Goal: Obtain resource: Download file/media

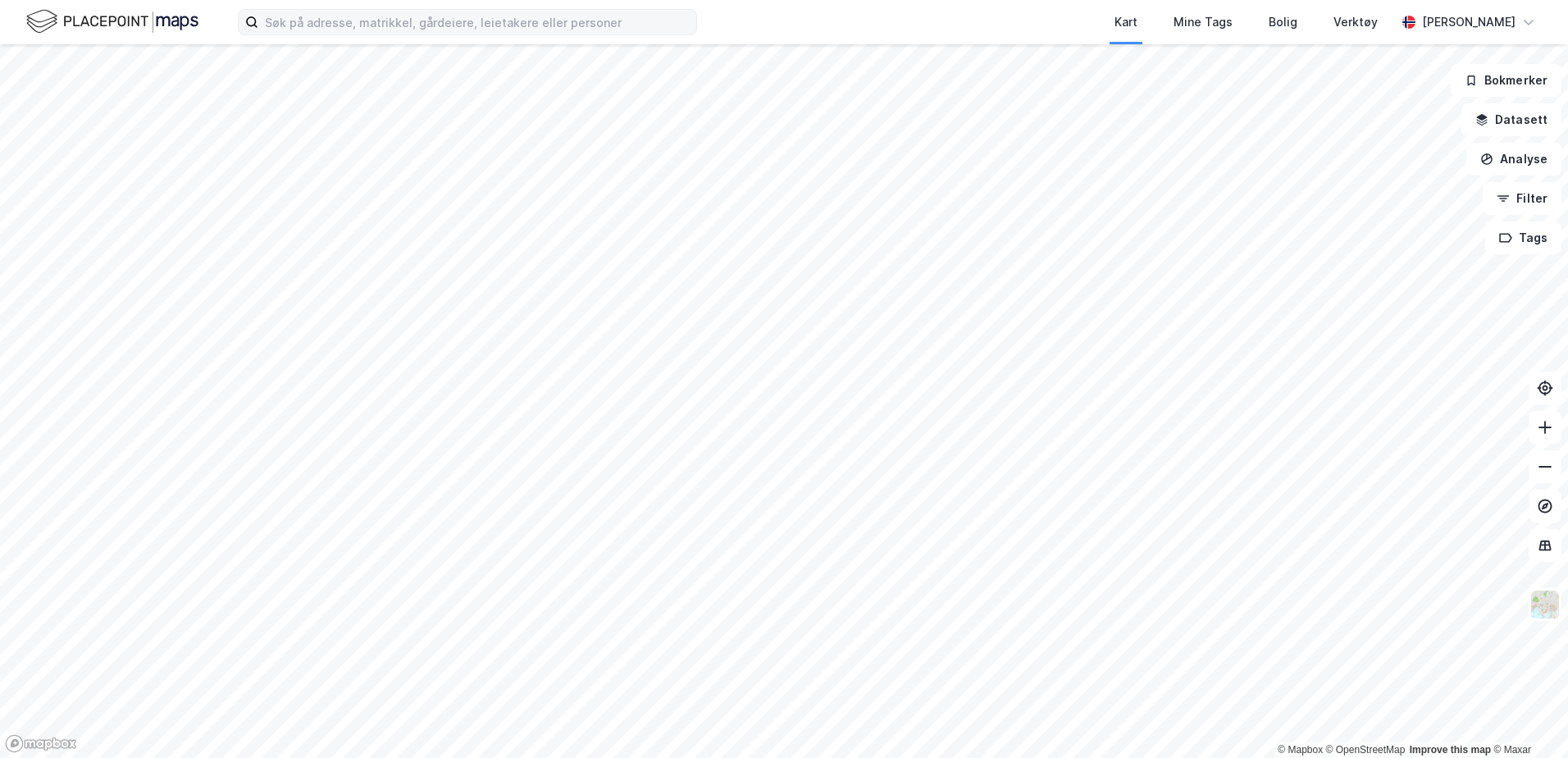
click at [575, 0] on html "Kart Mine Tags Bolig Verktøy [PERSON_NAME] © Mapbox © OpenStreetMap Improve thi…" at bounding box center [784, 379] width 1568 height 758
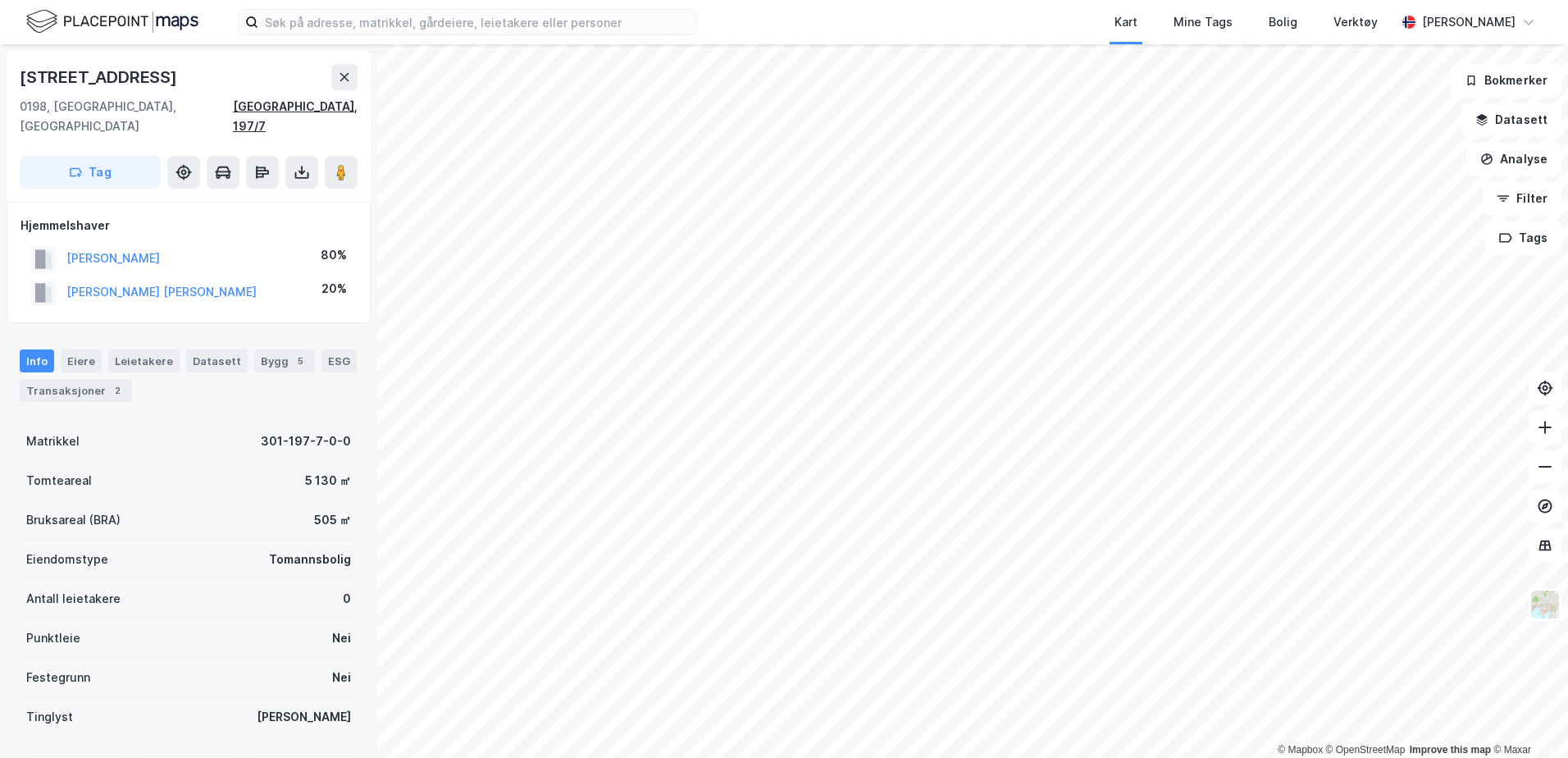
click at [337, 109] on div "[GEOGRAPHIC_DATA], 197/7" at bounding box center [295, 116] width 124 height 40
click at [345, 30] on input at bounding box center [477, 22] width 438 height 24
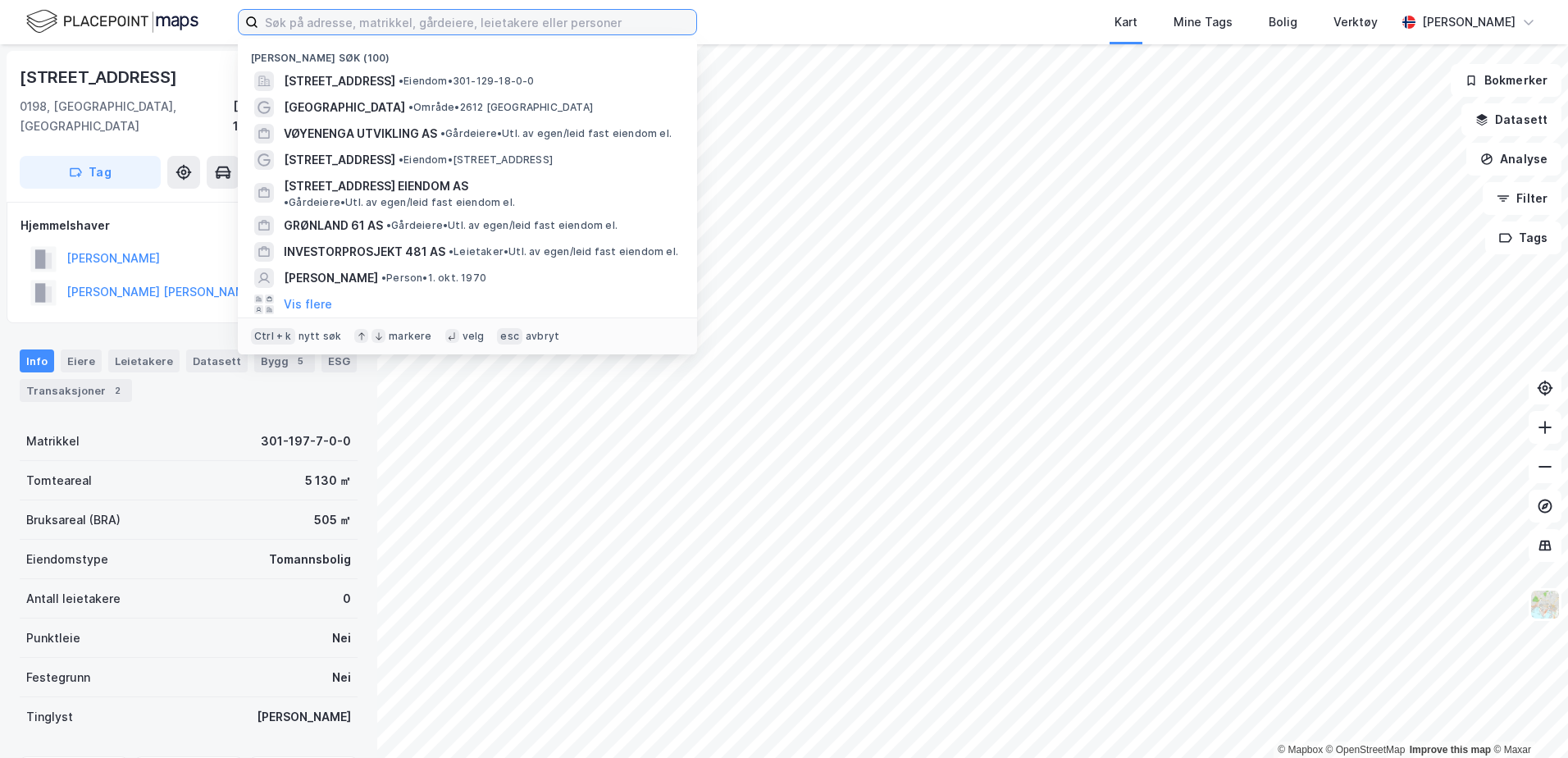
click at [340, 28] on input at bounding box center [477, 22] width 438 height 24
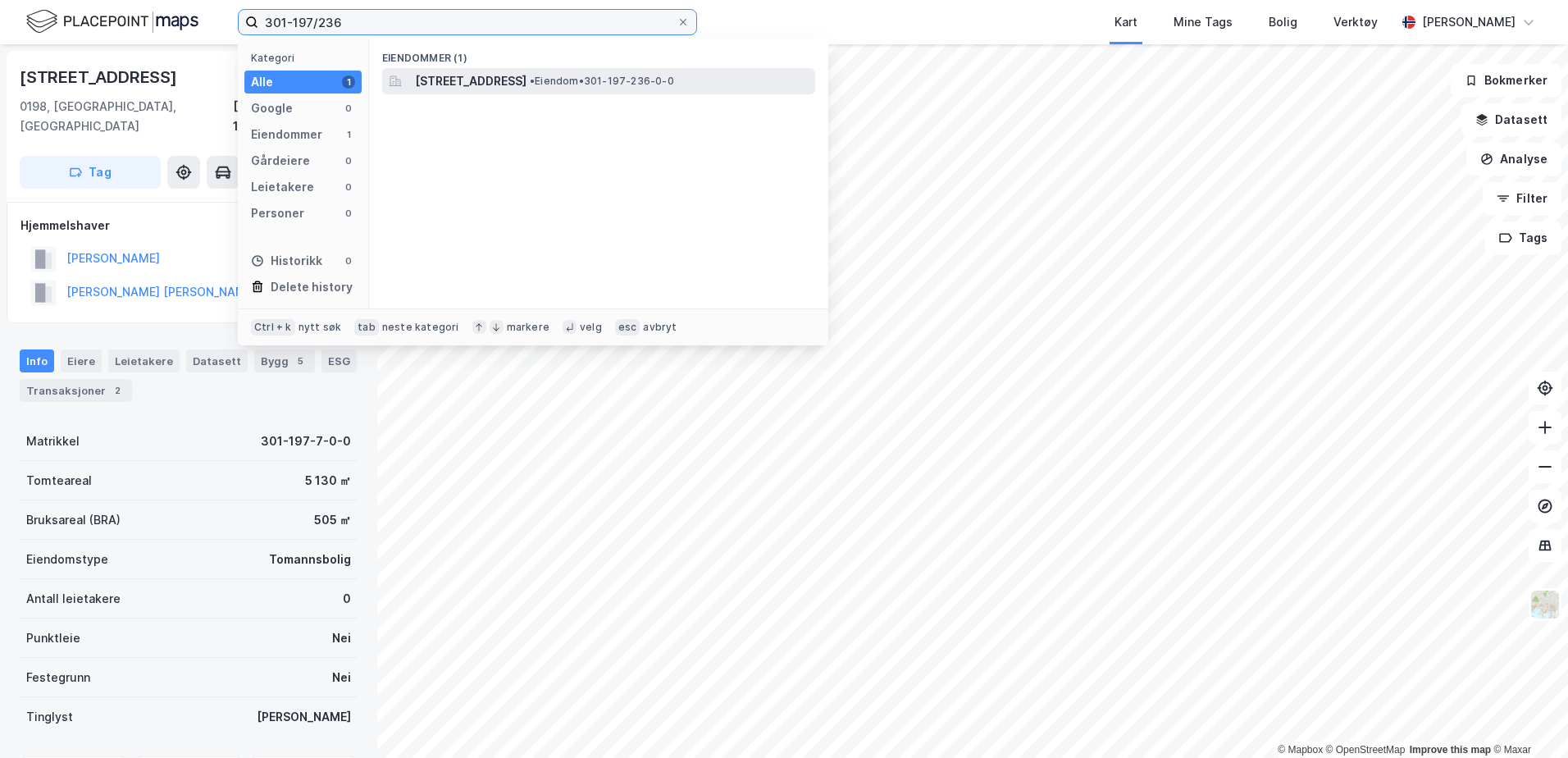
type input "301-197/236"
click at [433, 77] on span "Alvheimveien 14, 0198, OSLO, OSLO" at bounding box center [471, 81] width 112 height 19
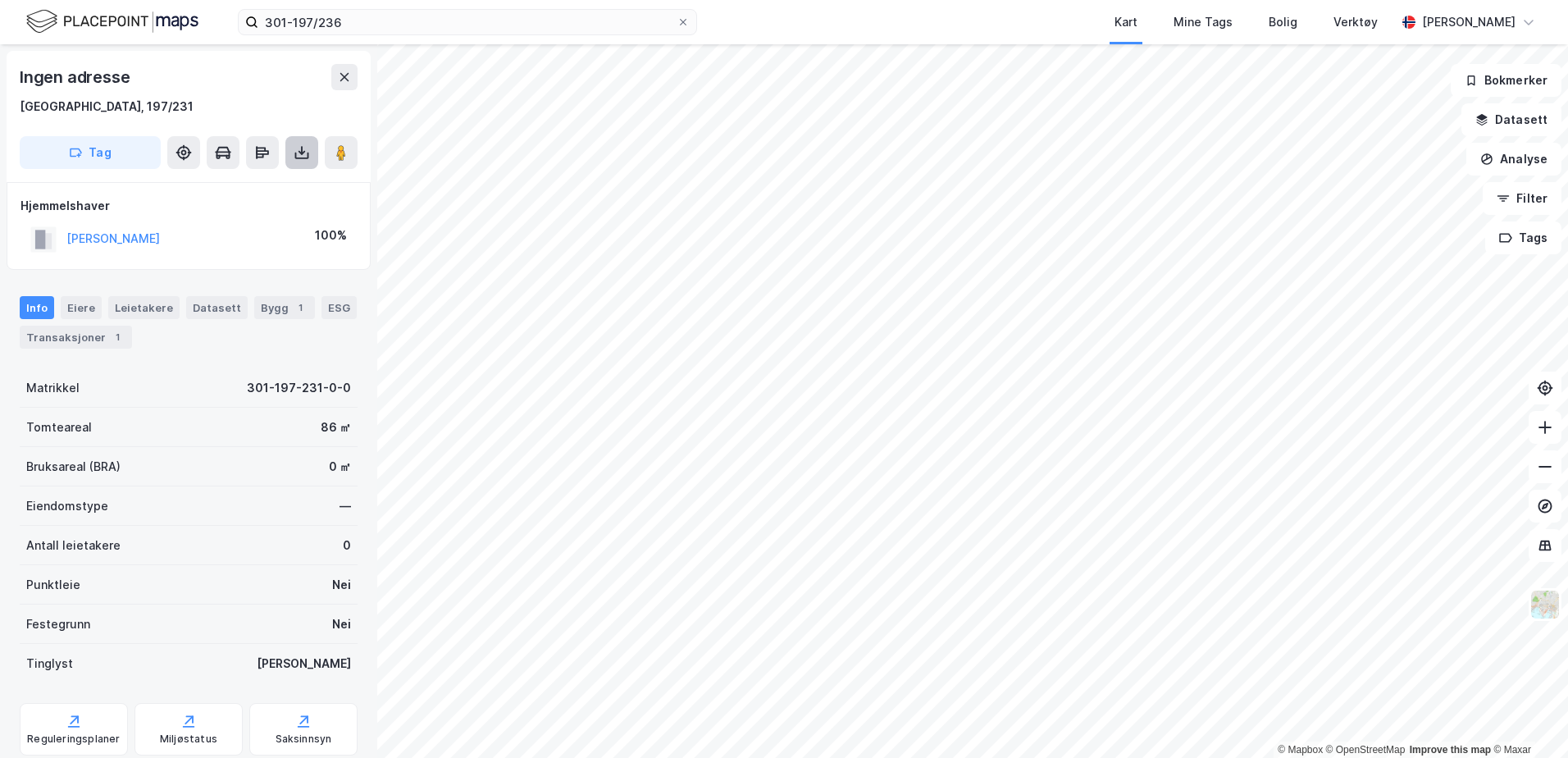
click at [303, 148] on icon at bounding box center [302, 153] width 17 height 17
click at [283, 185] on div "Last ned grunnbok" at bounding box center [231, 185] width 175 height 26
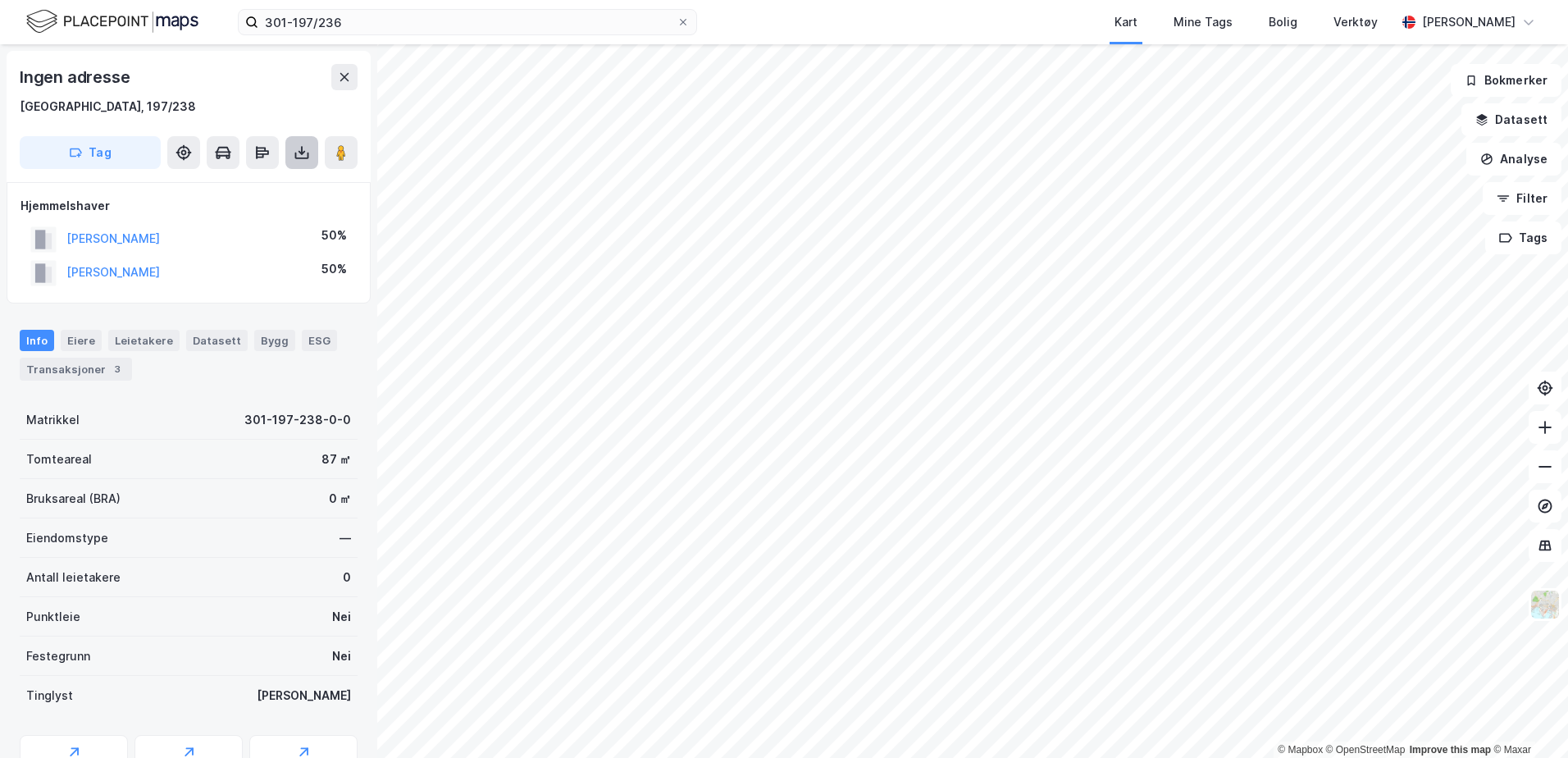
click at [291, 141] on button at bounding box center [301, 152] width 33 height 33
click at [227, 183] on div "Last ned grunnbok" at bounding box center [220, 186] width 95 height 13
click at [304, 160] on icon at bounding box center [302, 153] width 17 height 17
click at [267, 188] on div "Last ned grunnbok" at bounding box center [220, 186] width 95 height 13
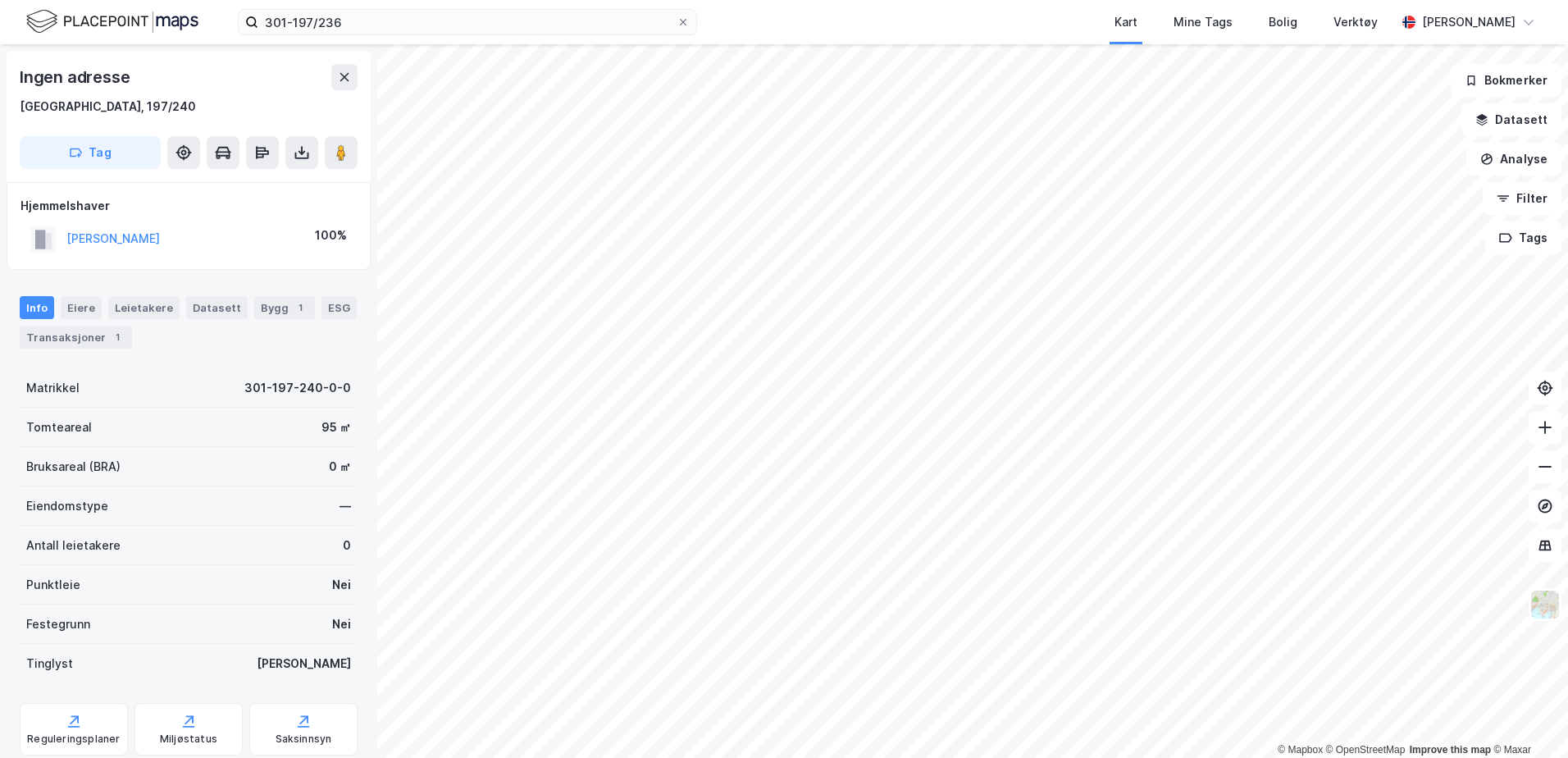
scroll to position [2, 0]
click at [296, 160] on button at bounding box center [301, 151] width 33 height 33
click at [257, 190] on div "Last ned grunnbok" at bounding box center [231, 183] width 175 height 26
click at [220, 178] on div "Last ned grunnbok" at bounding box center [220, 184] width 95 height 13
click at [294, 161] on button at bounding box center [301, 151] width 33 height 33
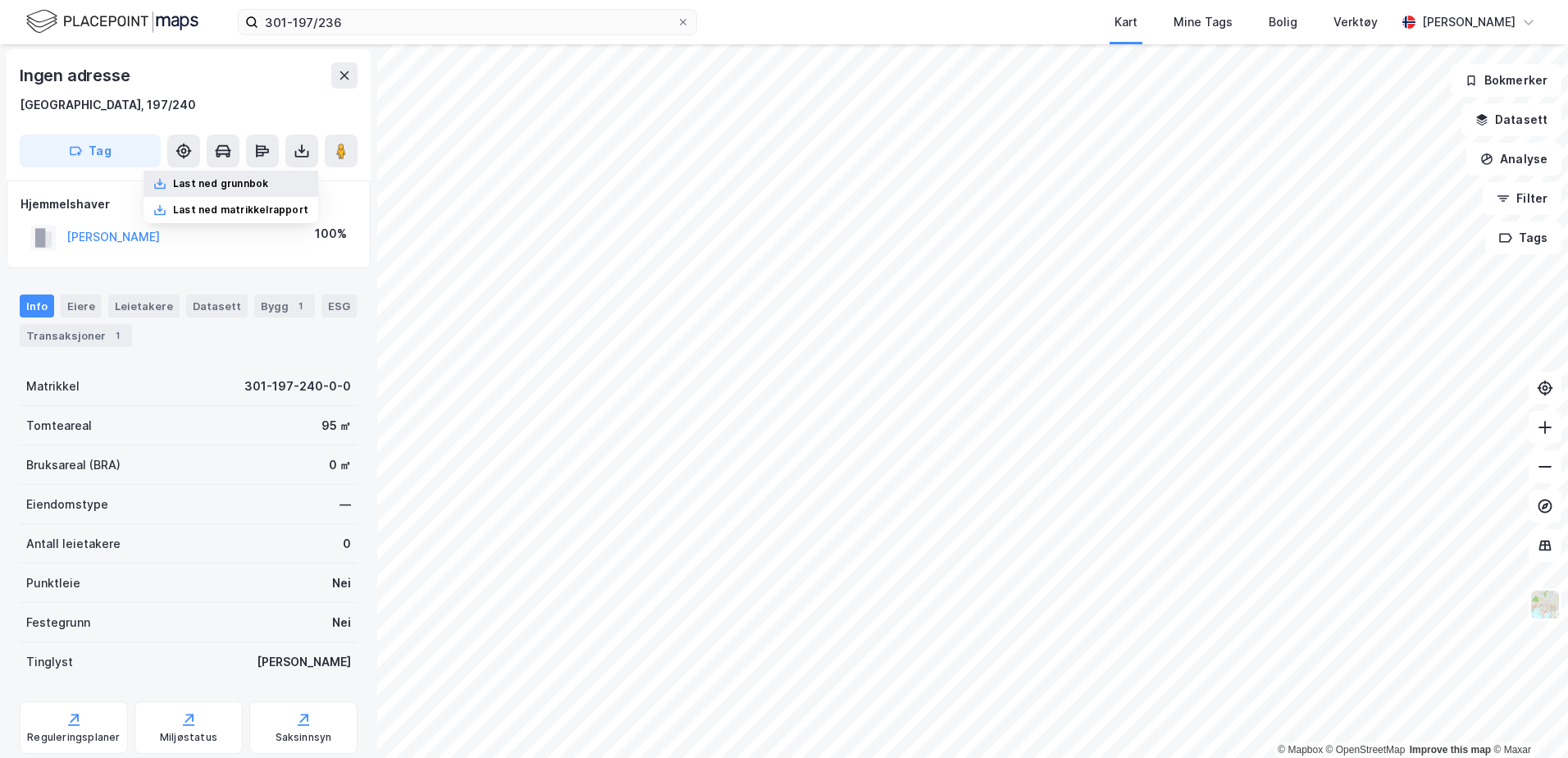
click at [205, 183] on div "Last ned grunnbok" at bounding box center [220, 184] width 95 height 13
click at [230, 192] on div "Last ned grunnbok" at bounding box center [231, 183] width 175 height 26
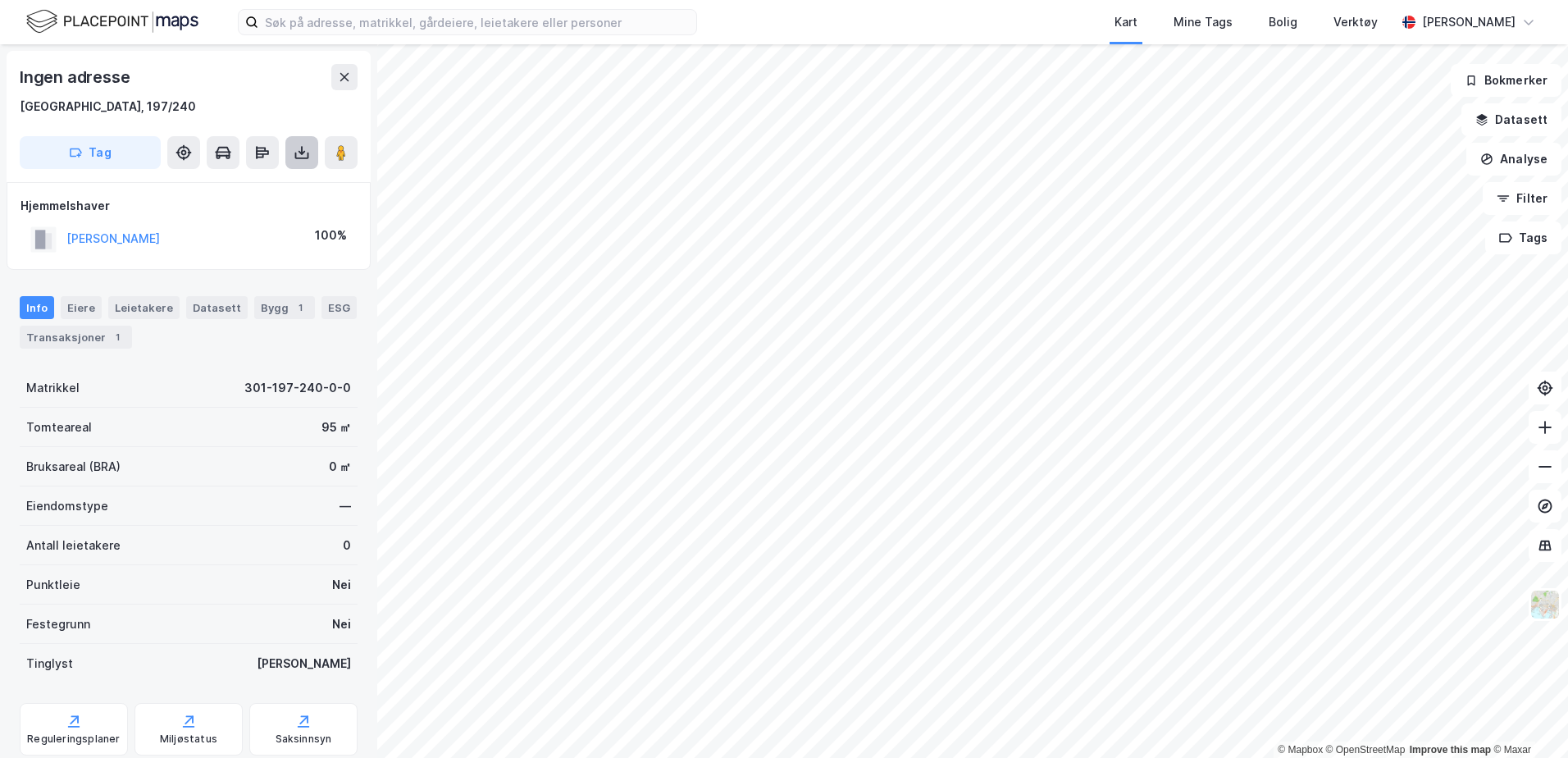
click at [307, 160] on icon at bounding box center [302, 153] width 17 height 17
click at [247, 181] on div "Last ned grunnbok" at bounding box center [220, 186] width 95 height 13
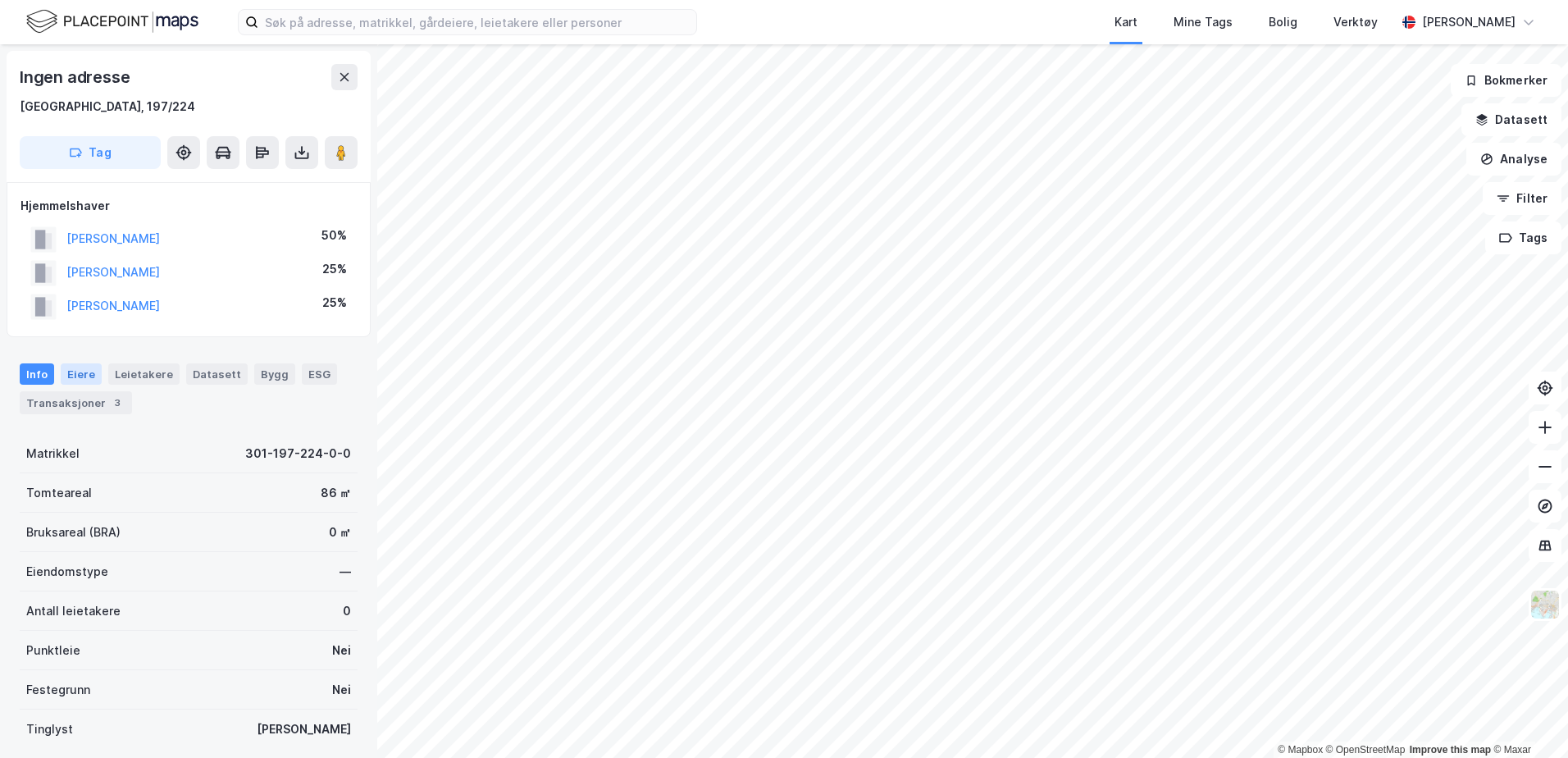
click at [74, 373] on div "Eiere" at bounding box center [81, 374] width 41 height 21
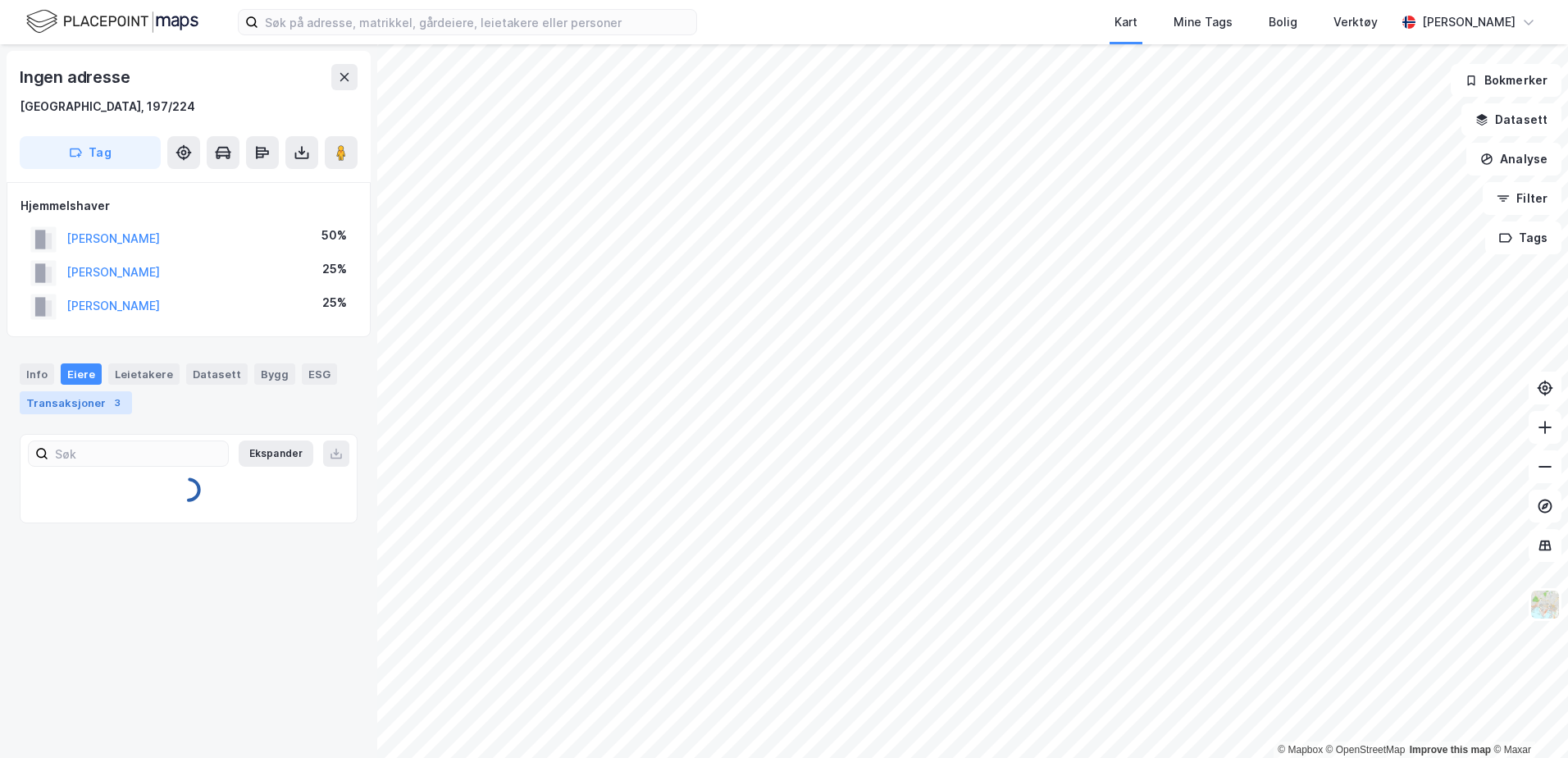
click at [72, 400] on div "Transaksjoner 3" at bounding box center [76, 402] width 113 height 23
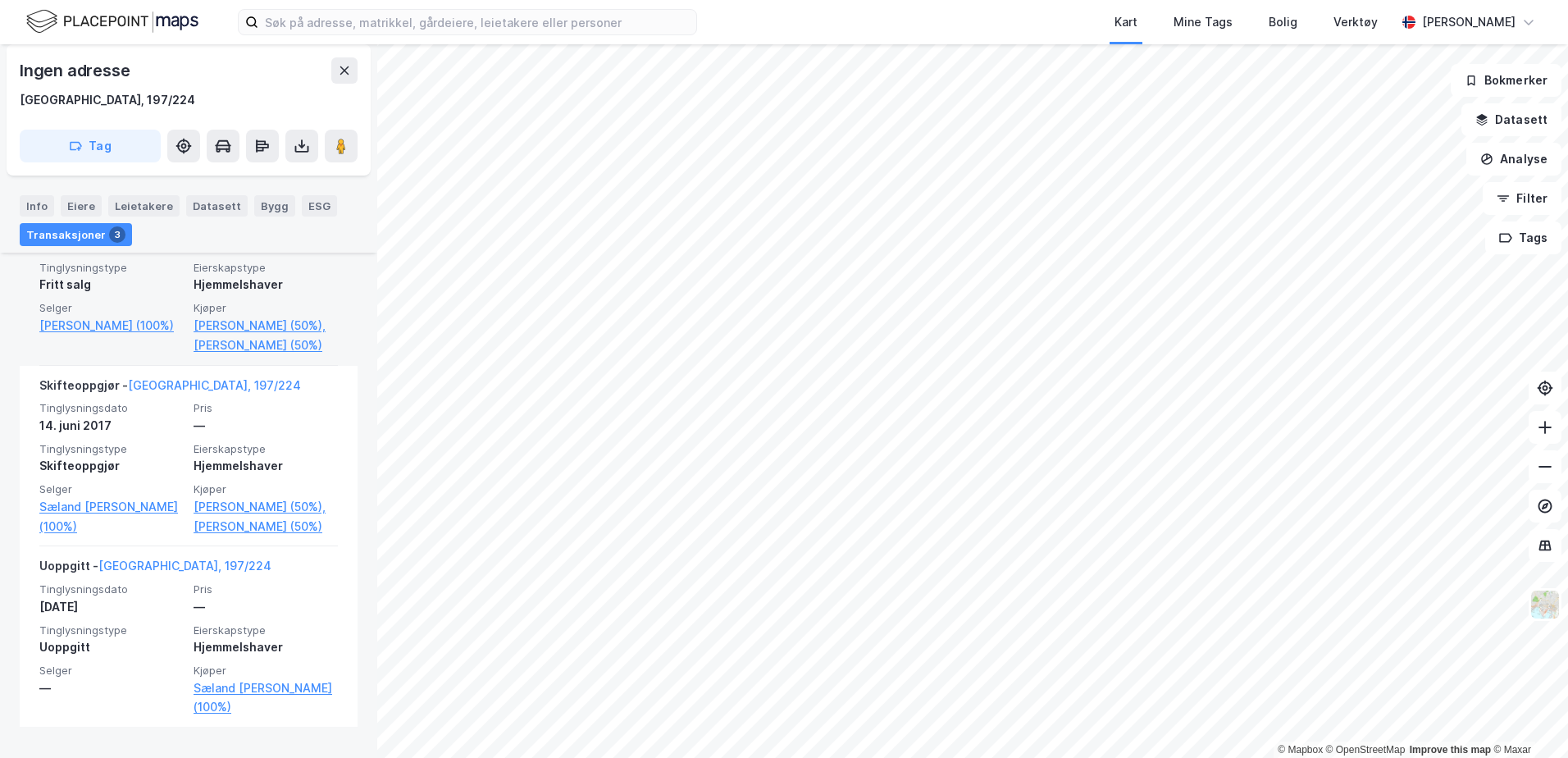
scroll to position [547, 0]
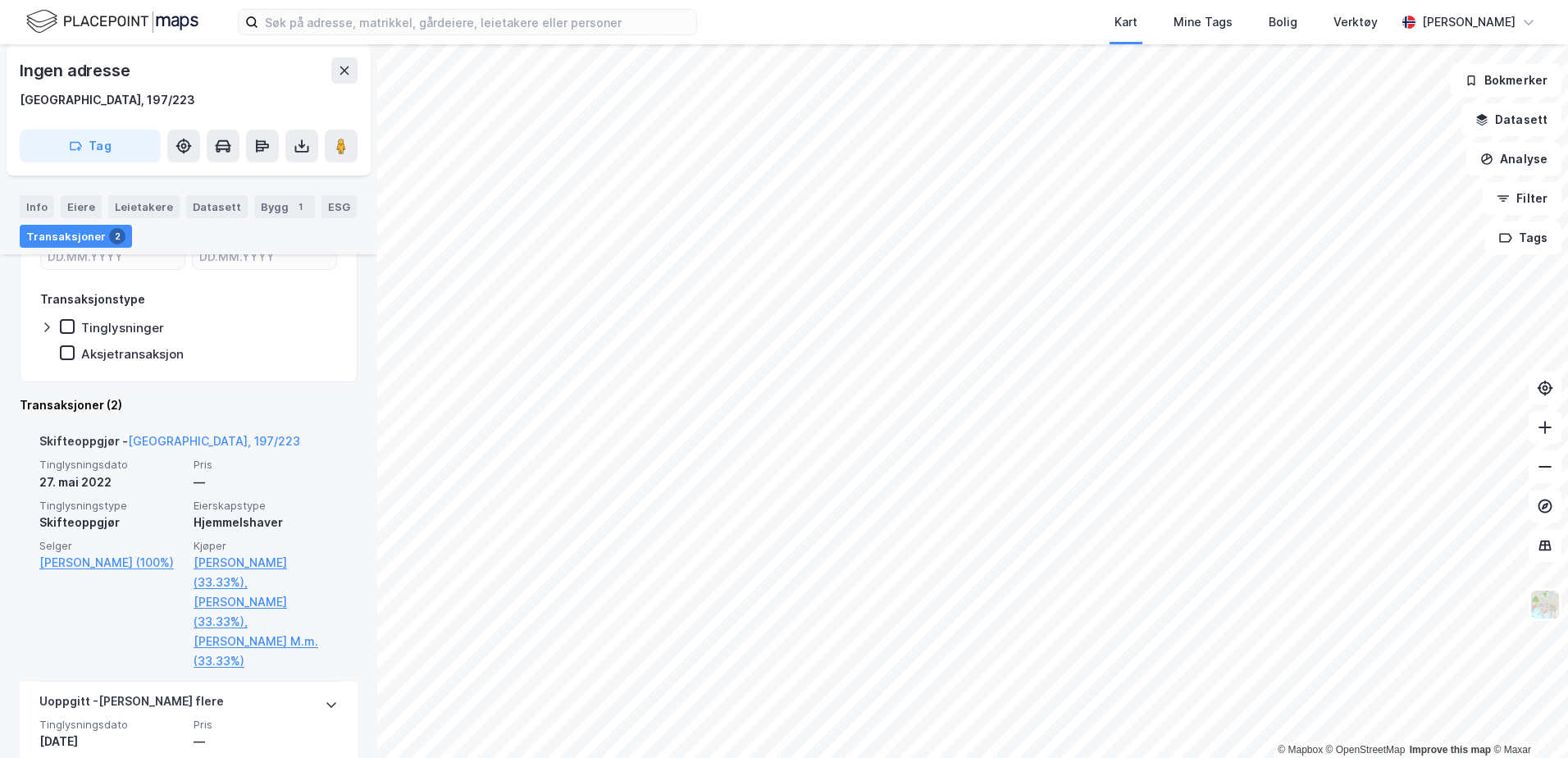
scroll to position [328, 0]
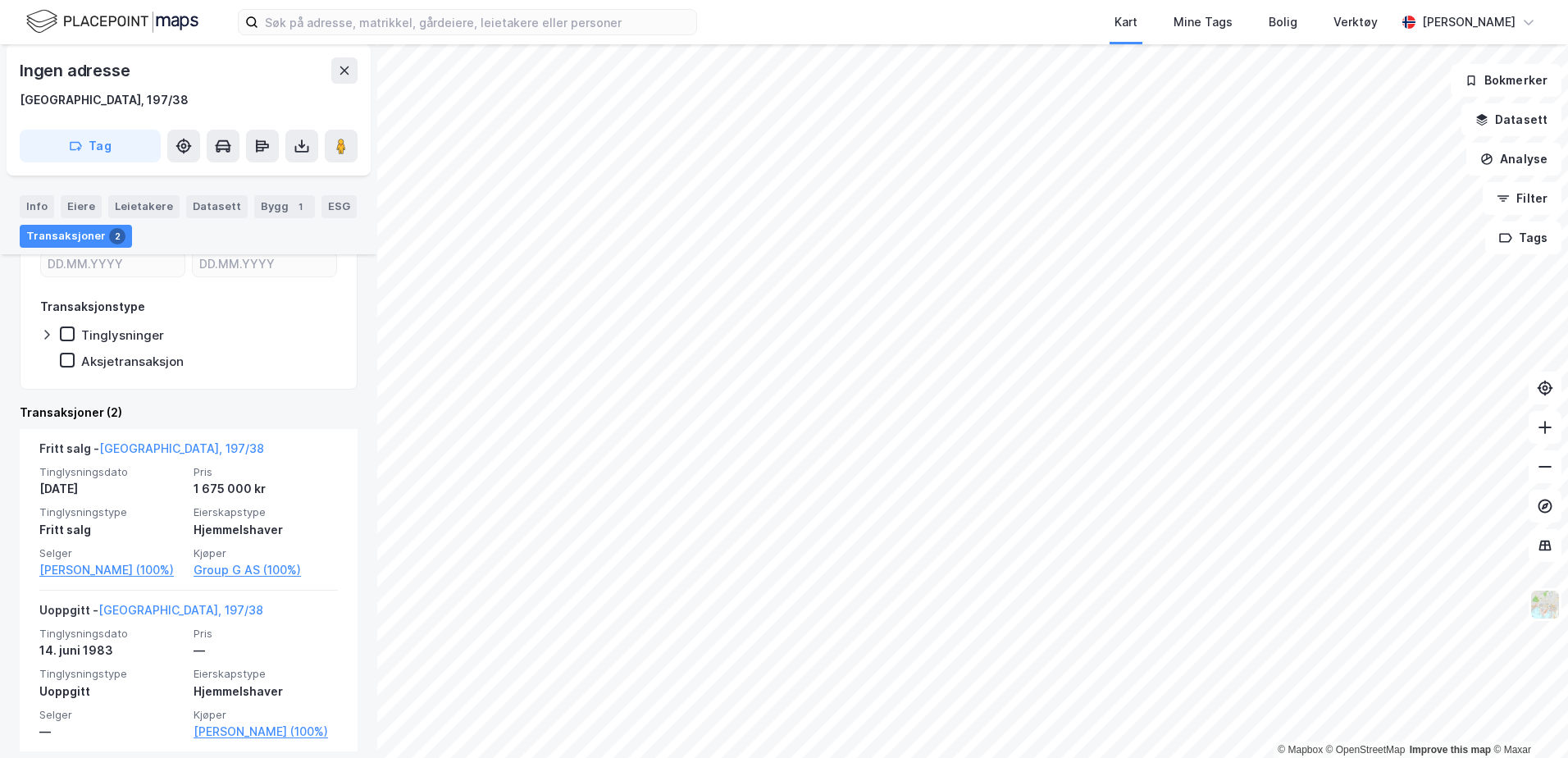
scroll to position [324, 0]
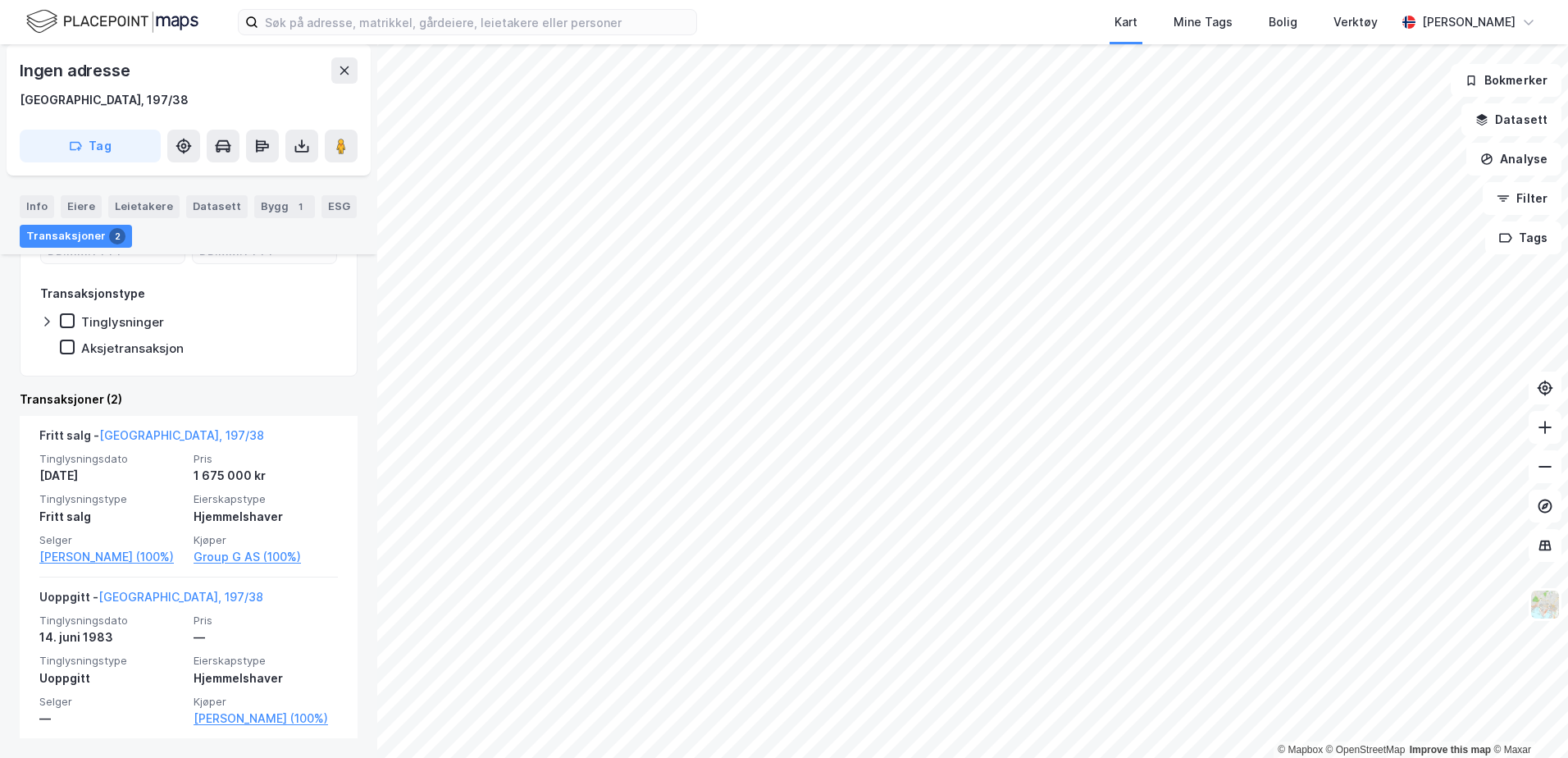
click at [299, 165] on div "Ingen adresse [GEOGRAPHIC_DATA], 197/38 Tag" at bounding box center [188, 110] width 364 height 131
click at [305, 155] on button at bounding box center [301, 146] width 33 height 33
click at [243, 186] on div "Last ned grunnbok" at bounding box center [231, 178] width 175 height 26
